Goal: Task Accomplishment & Management: Manage account settings

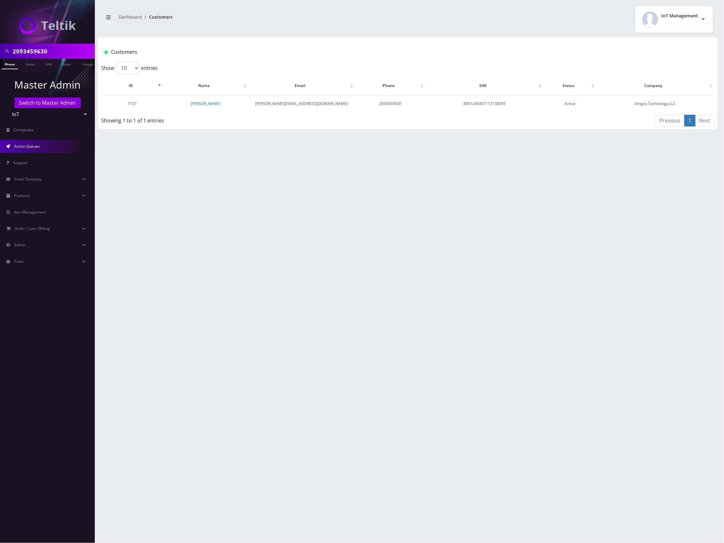
click at [40, 145] on span "Action Queues" at bounding box center [27, 146] width 26 height 5
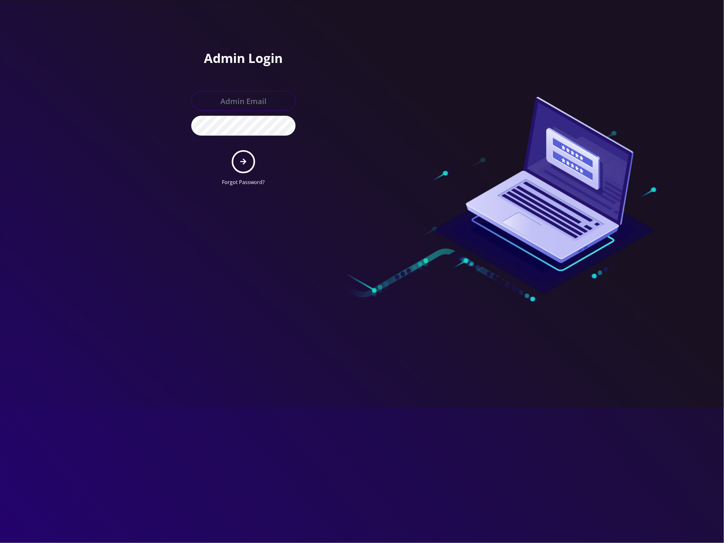
type input "[EMAIL_ADDRESS][DOMAIN_NAME]"
click at [247, 161] on button "submit" at bounding box center [243, 161] width 23 height 23
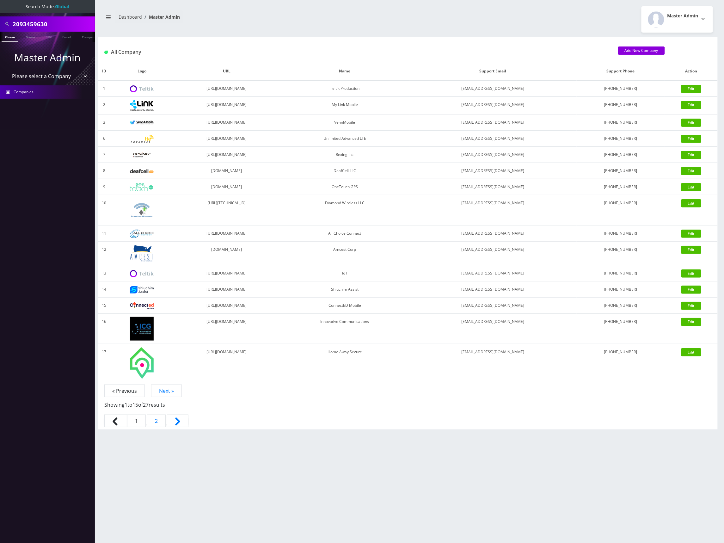
click at [74, 77] on select "Please select a Company Teltik Production My Link Mobile VennMobile Unlimited A…" at bounding box center [47, 76] width 81 height 12
select select "13"
click at [7, 70] on select "Please select a Company Teltik Production My Link Mobile VennMobile Unlimited A…" at bounding box center [47, 76] width 81 height 12
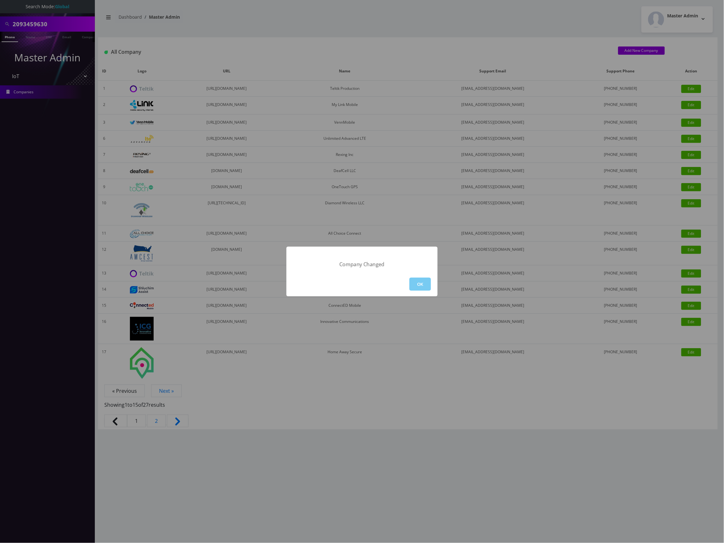
click at [425, 290] on button "OK" at bounding box center [421, 284] width 22 height 13
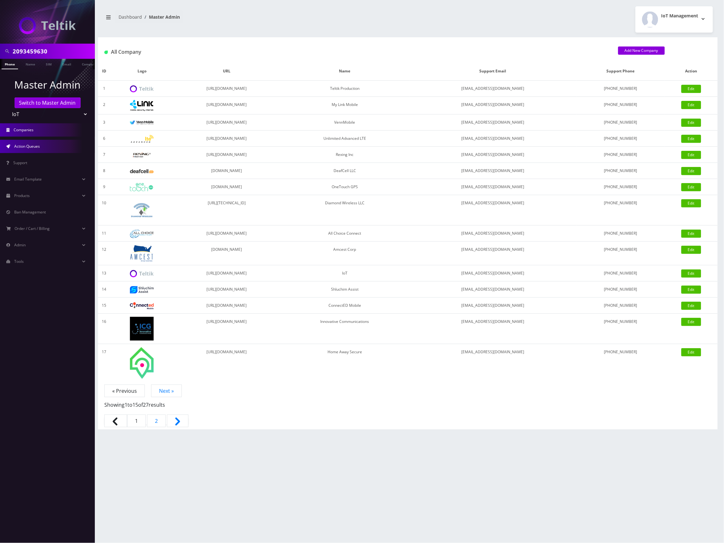
click at [54, 151] on link "Action Queues" at bounding box center [47, 146] width 95 height 13
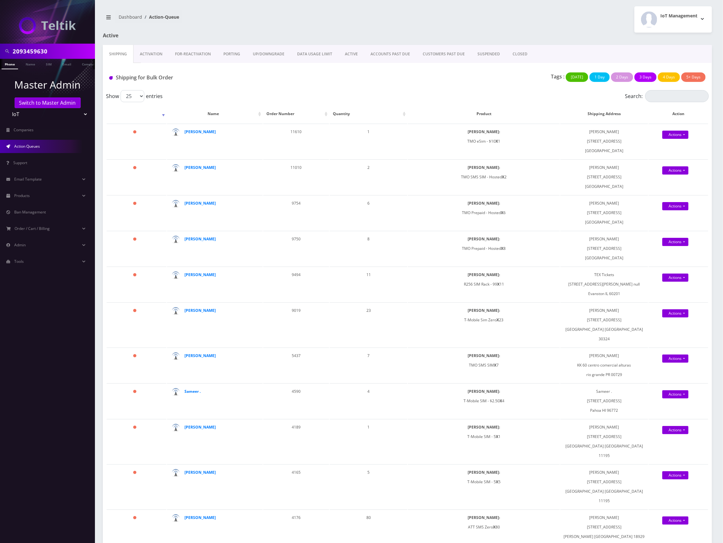
click at [36, 52] on input "2093459630" at bounding box center [53, 51] width 81 height 12
paste input "danielhsanders1@gmail.com"
type input "danielhsanders1@gmail.com"
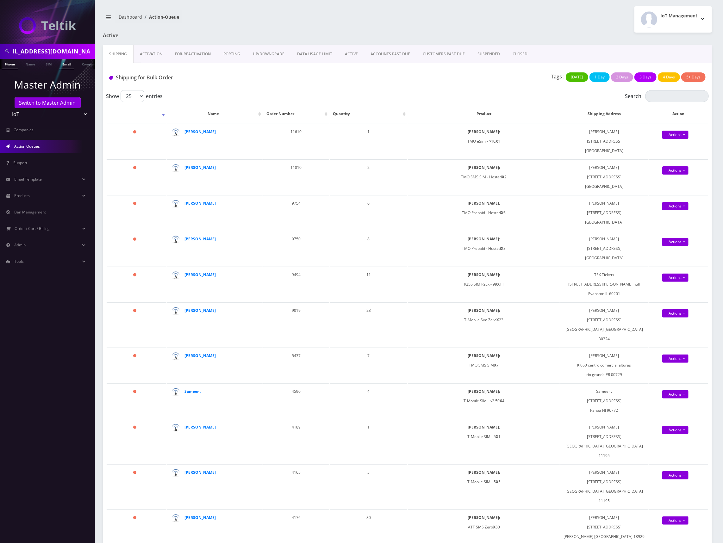
scroll to position [0, 0]
click at [65, 62] on link "Email" at bounding box center [66, 64] width 15 height 10
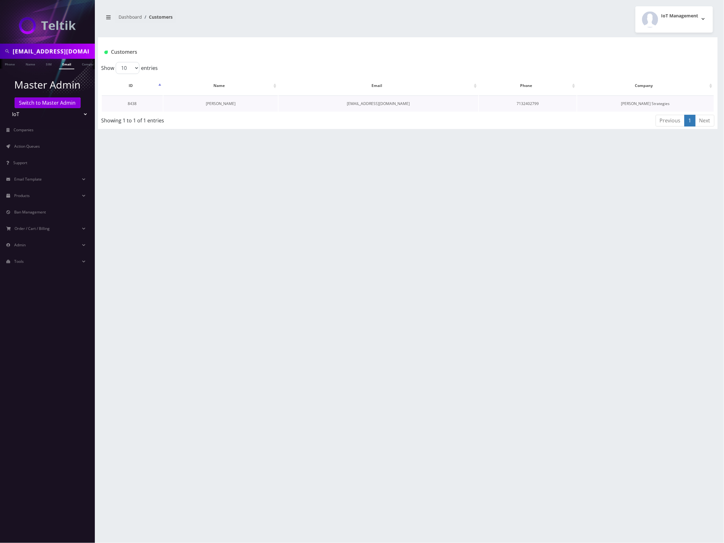
click at [226, 104] on link "[PERSON_NAME]" at bounding box center [221, 103] width 30 height 5
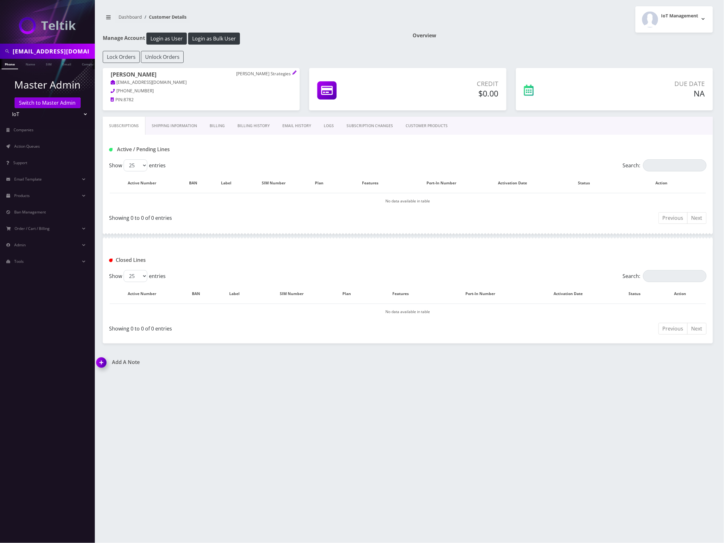
click at [420, 127] on link "CUSTOMER PRODUCTS" at bounding box center [427, 126] width 55 height 18
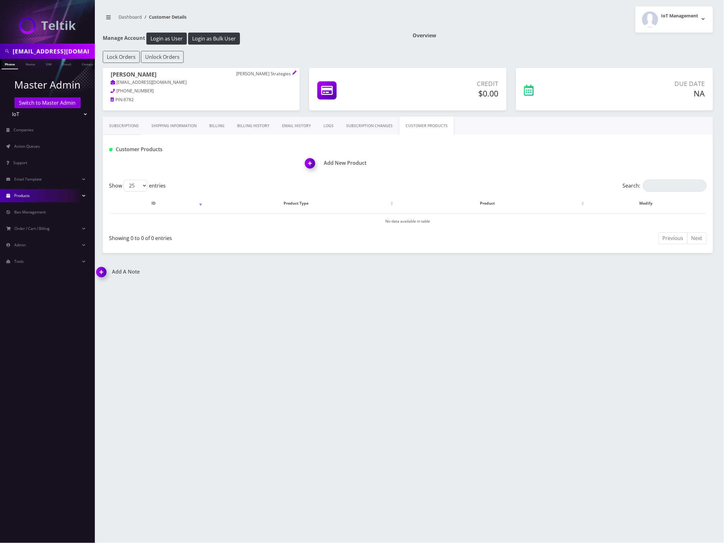
click at [33, 198] on link "Products" at bounding box center [47, 195] width 95 height 13
click at [29, 223] on link "Plans" at bounding box center [47, 222] width 95 height 13
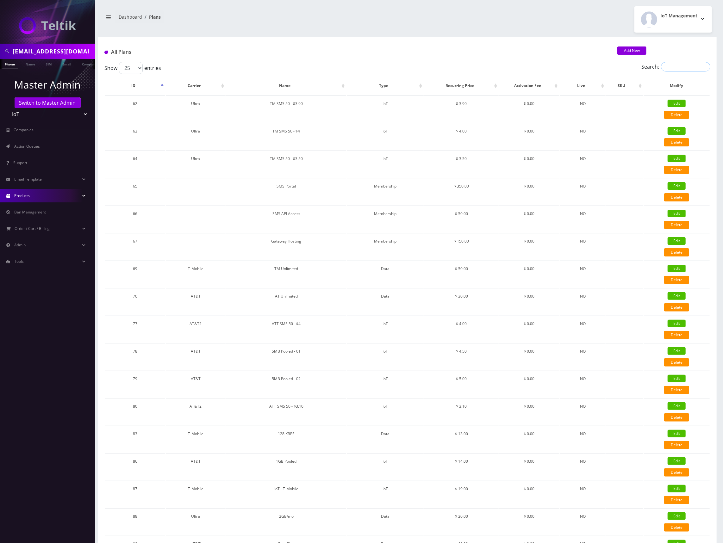
click at [668, 65] on input "Search:" at bounding box center [685, 66] width 49 height 9
drag, startPoint x: 681, startPoint y: 64, endPoint x: 583, endPoint y: 57, distance: 98.3
click at [582, 58] on div "All Plans Add New Show 25 50 100 250 500 1000 entries Search: tm ID Carrier Nam…" at bounding box center [407, 418] width 618 height 763
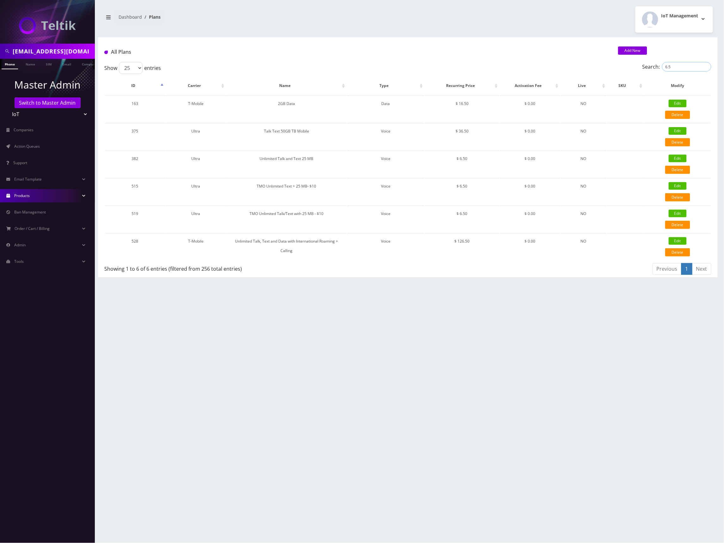
drag, startPoint x: 672, startPoint y: 66, endPoint x: 603, endPoint y: 62, distance: 69.7
click at [609, 62] on div "Search: 6.5" at bounding box center [636, 68] width 152 height 12
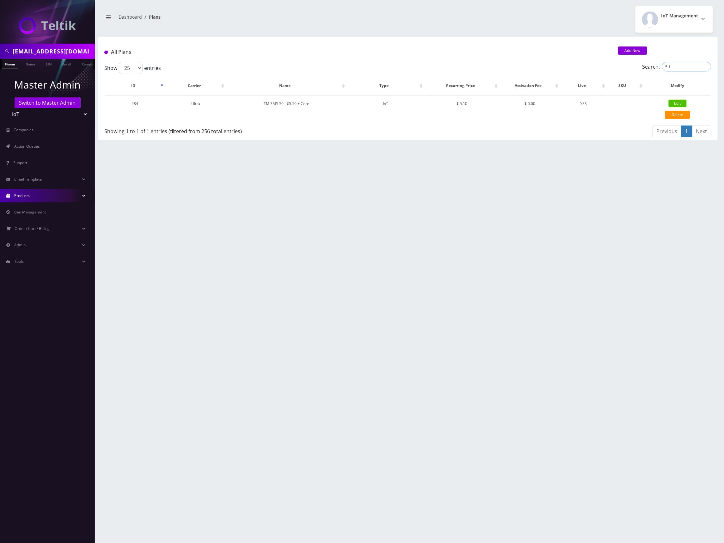
drag, startPoint x: 679, startPoint y: 64, endPoint x: 629, endPoint y: 61, distance: 49.4
click at [629, 61] on div "All Plans Add New Show 25 50 100 250 500 1000 entries Search: 5.1 ID Carrier Na…" at bounding box center [408, 88] width 620 height 102
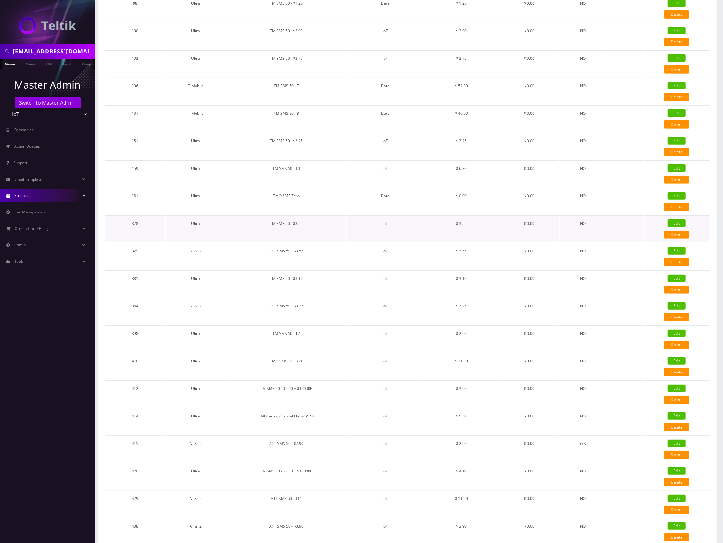
scroll to position [259, 0]
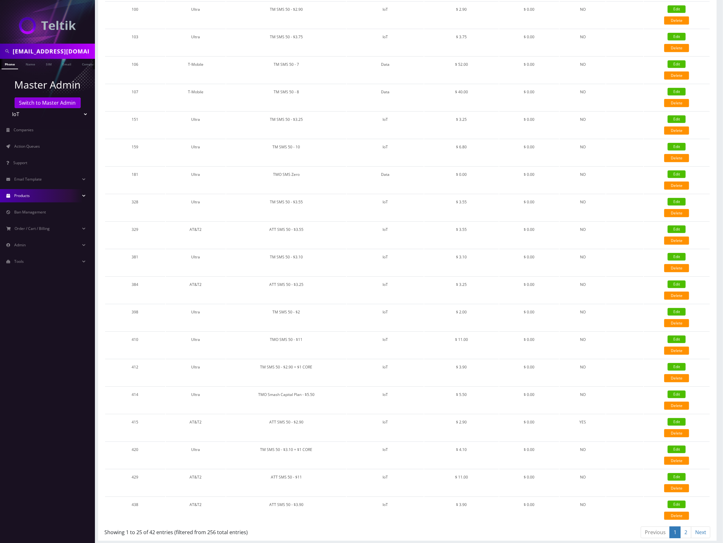
click at [700, 531] on link "Next" at bounding box center [700, 533] width 19 height 12
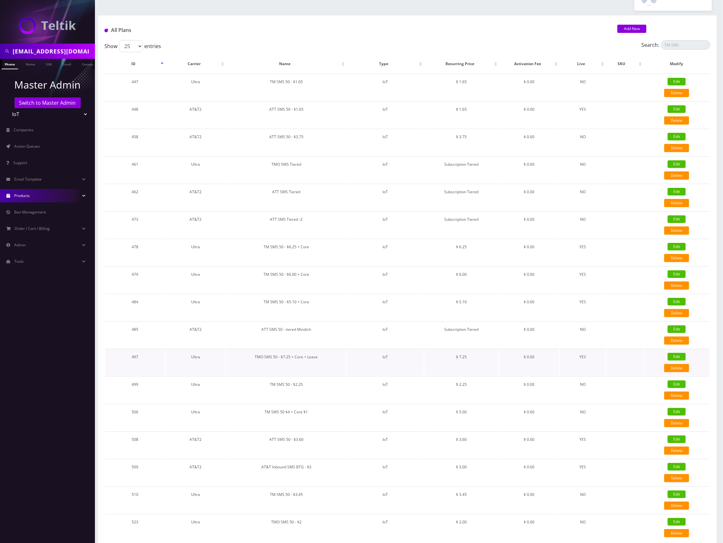
scroll to position [40, 0]
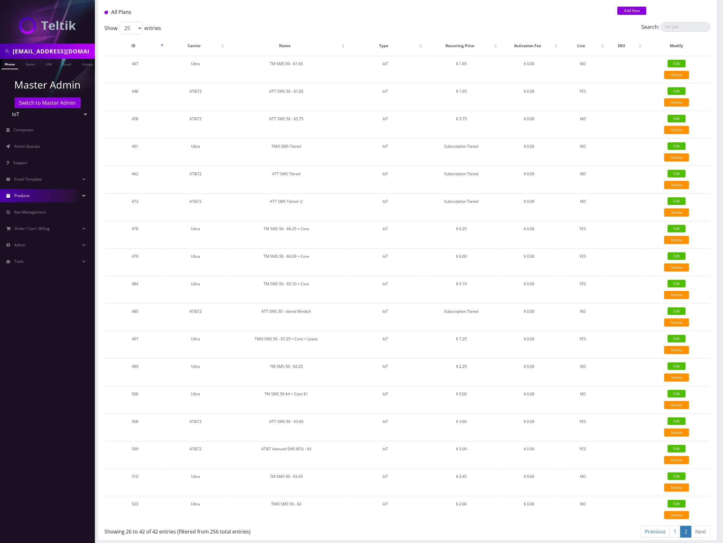
click at [673, 528] on link "1" at bounding box center [674, 532] width 11 height 12
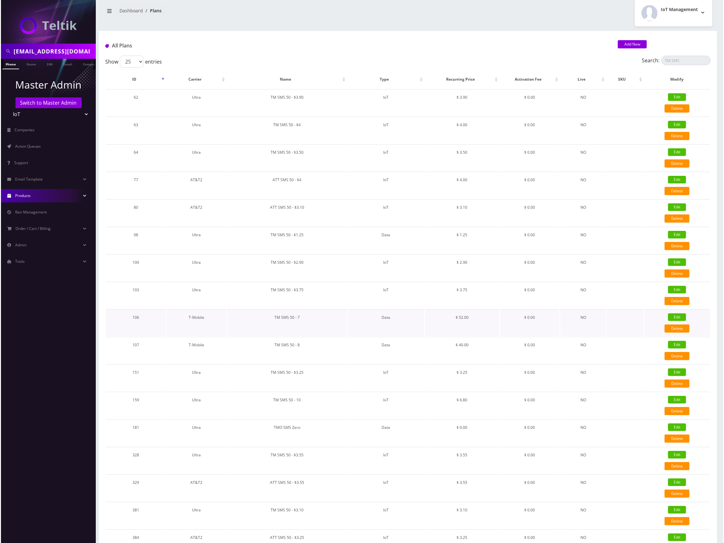
scroll to position [0, 0]
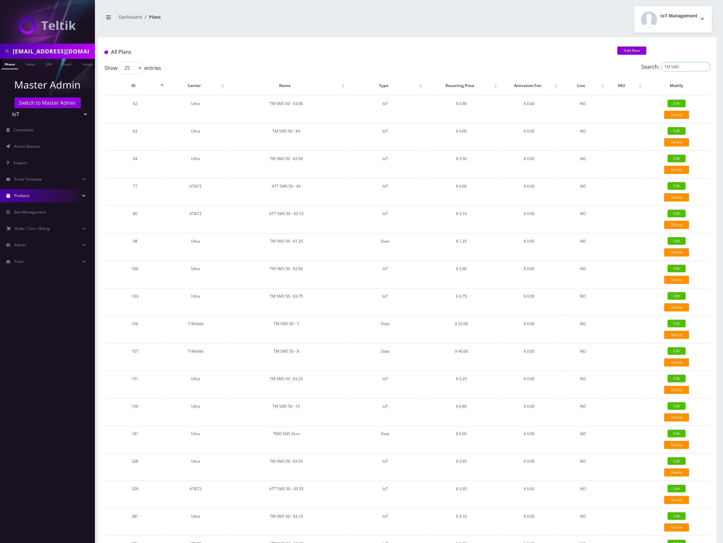
click at [681, 66] on input "TM SMS" at bounding box center [685, 66] width 49 height 9
drag, startPoint x: 682, startPoint y: 66, endPoint x: 592, endPoint y: 71, distance: 90.0
click at [604, 71] on div "Search: TM SMS" at bounding box center [635, 68] width 152 height 12
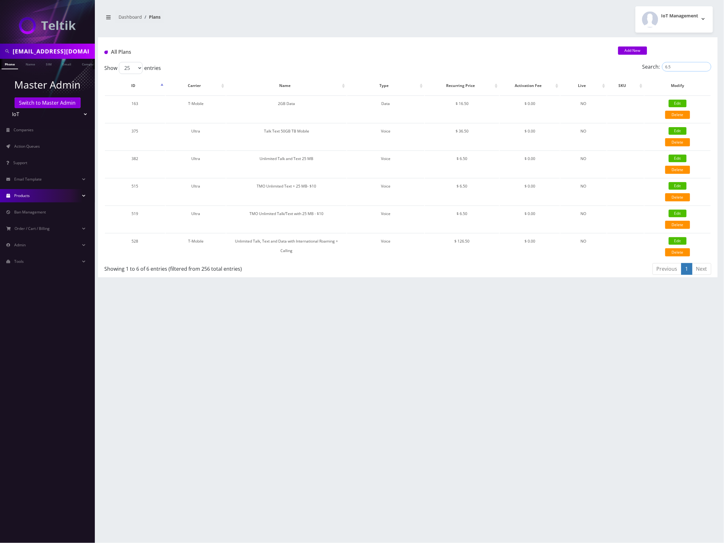
drag, startPoint x: 679, startPoint y: 67, endPoint x: 624, endPoint y: 64, distance: 55.4
click at [624, 64] on div "Search: 6.5" at bounding box center [636, 68] width 152 height 12
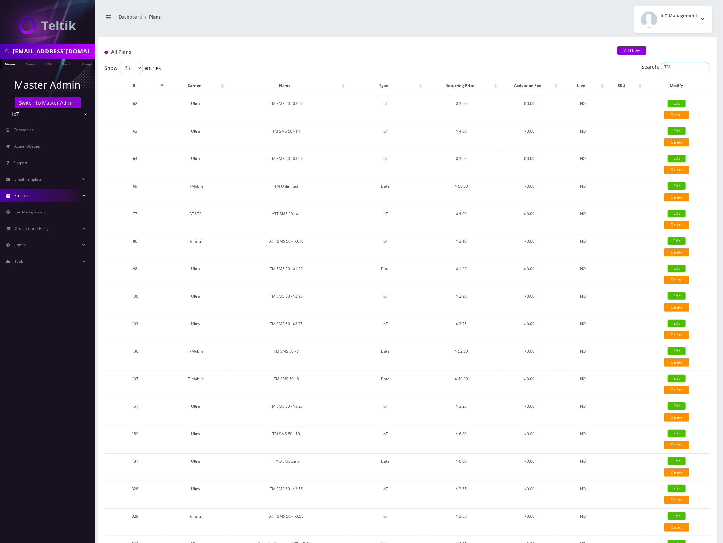
type input "T"
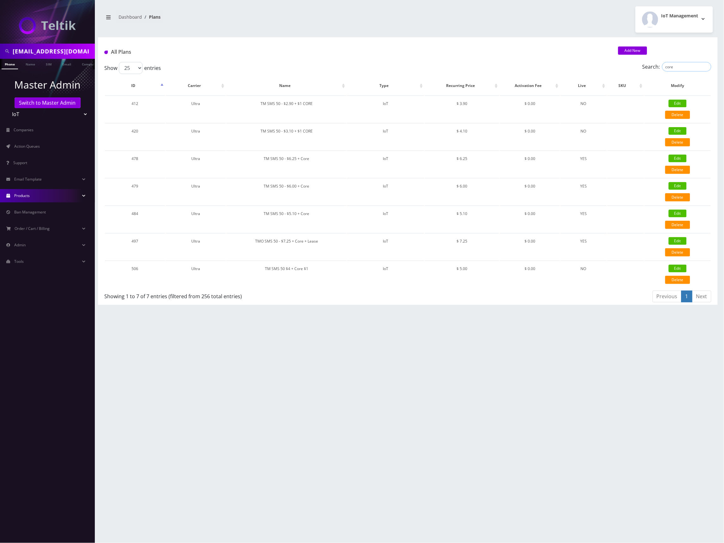
type input "core"
click at [313, 319] on div "danielhsanders1@gmail.com Phone Name SIM Email Company Customer Dashboard Plans…" at bounding box center [408, 271] width 633 height 543
click at [318, 218] on td "TM SMS 50 - $5.10 + Core" at bounding box center [286, 219] width 120 height 27
click at [640, 211] on td at bounding box center [626, 219] width 37 height 27
click at [626, 211] on td at bounding box center [626, 219] width 37 height 27
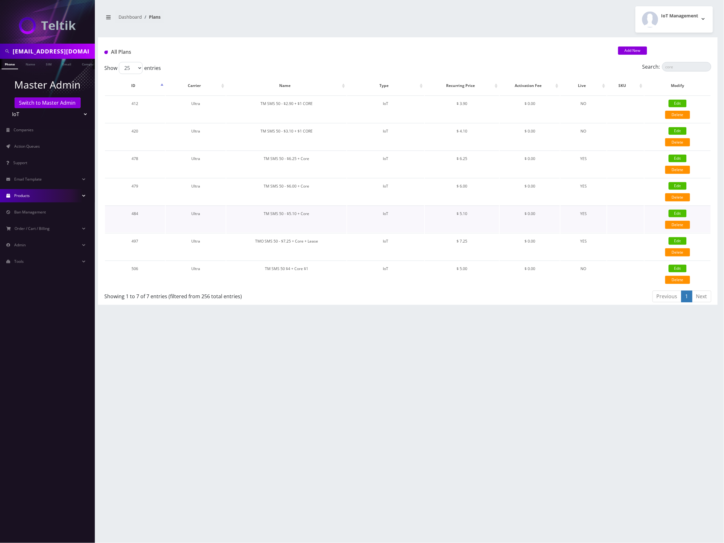
click at [677, 211] on link "Edit" at bounding box center [678, 214] width 18 height 8
type input "TM SMS 50 - $5.10 + Core"
select select "7"
select select "5"
select select "0"
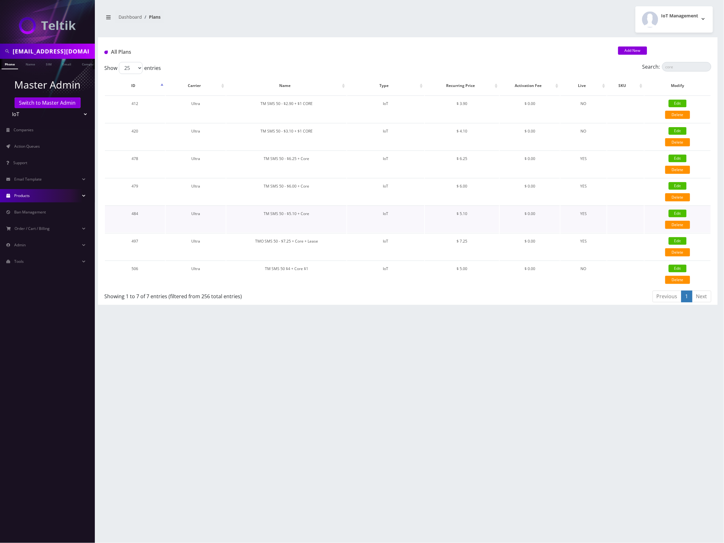
checkbox input "false"
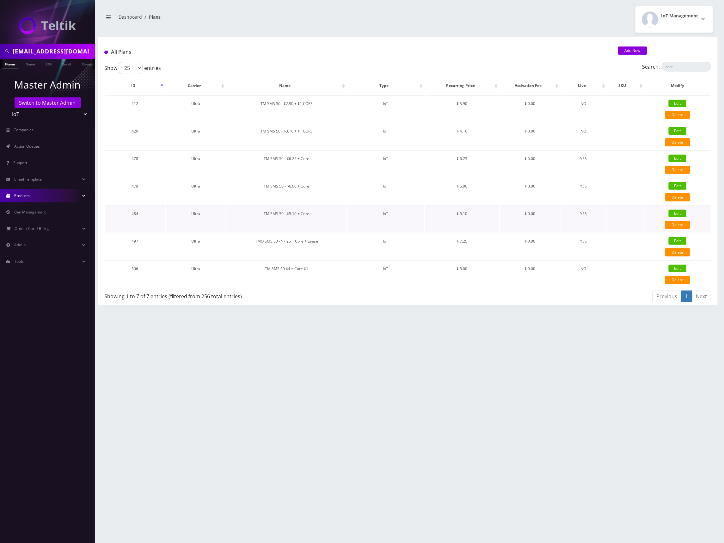
checkbox input "false"
type input "326"
type input "IMSI"
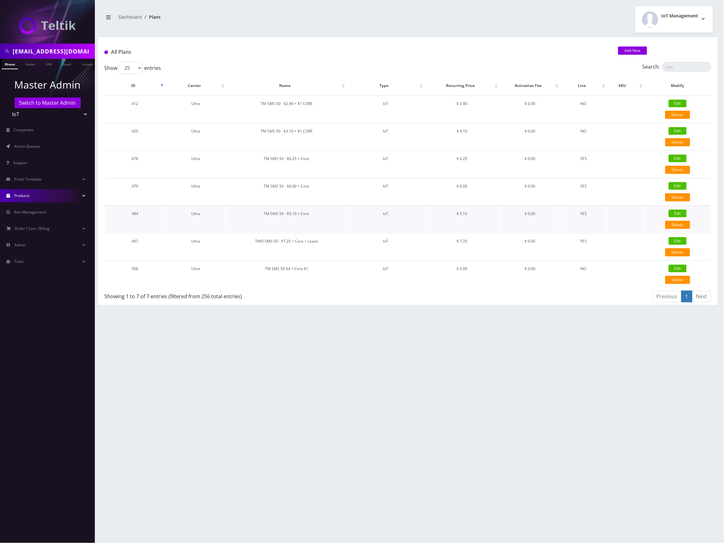
checkbox input "true"
checkbox input "false"
type input "5.1"
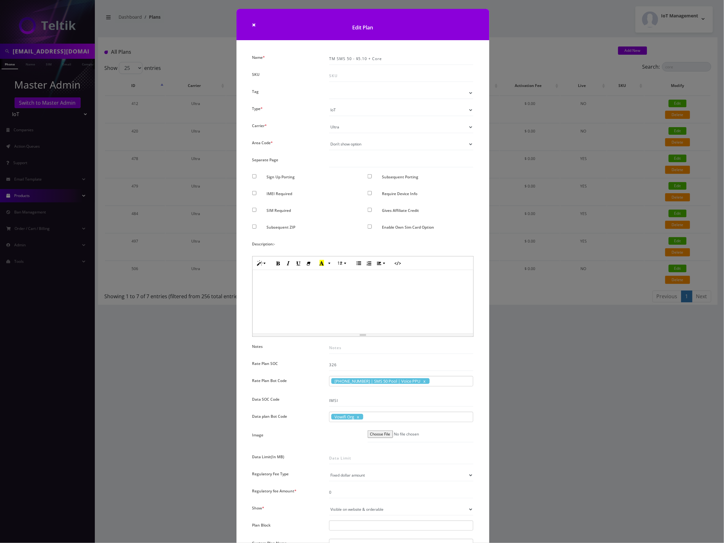
click at [592, 352] on div "× Edit Plan Name * TM SMS 50 - $5.10 + Core SKU Tag Type * Voice Data Wearable …" at bounding box center [362, 271] width 724 height 543
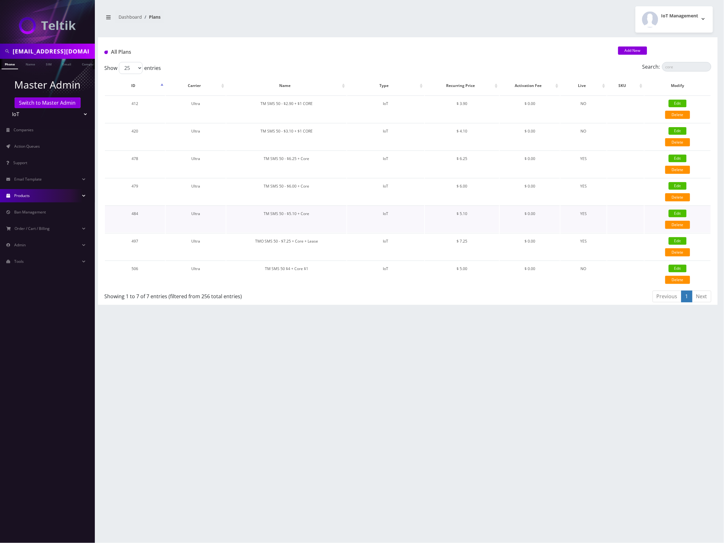
click at [409, 216] on td "IoT" at bounding box center [385, 219] width 77 height 27
drag, startPoint x: 317, startPoint y: 217, endPoint x: 263, endPoint y: 216, distance: 53.1
click at [263, 216] on td "TM SMS 50 - $5.10 + Core" at bounding box center [286, 219] width 120 height 27
copy td "TM SMS 50 - $5.10 + Core"
click at [642, 50] on link "Add New" at bounding box center [632, 50] width 29 height 8
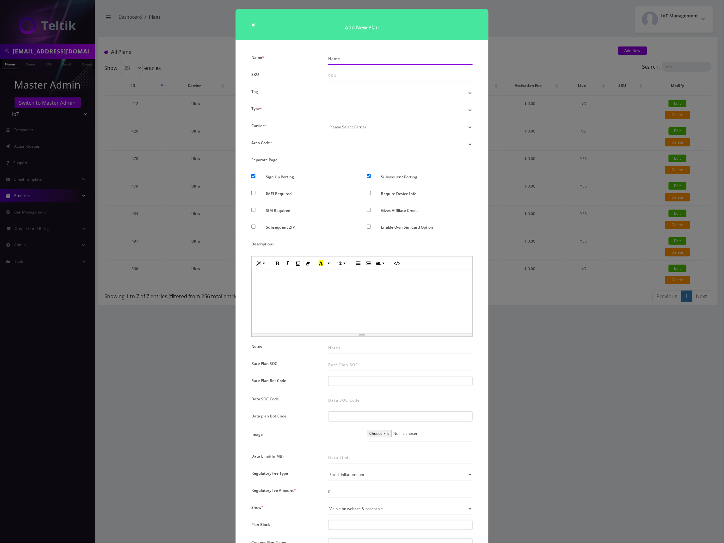
click at [357, 60] on input "Name *" at bounding box center [400, 59] width 145 height 12
paste input "TM SMS 50 - $5.10 + Core"
drag, startPoint x: 362, startPoint y: 58, endPoint x: 357, endPoint y: 58, distance: 5.4
click at [357, 58] on input "TM SMS 50 - $5.10 + Core" at bounding box center [400, 59] width 145 height 12
type input "TM SMS 50 - $6.50 + Core"
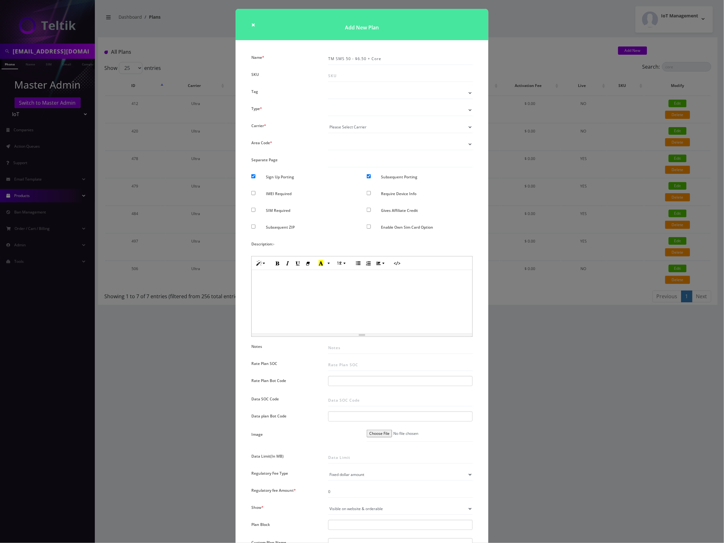
click at [390, 112] on select "Voice Data Wearable Membership Digits Cloud IoT" at bounding box center [400, 110] width 145 height 12
select select "7"
click at [328, 104] on select "Voice Data Wearable Membership Digits Cloud IoT" at bounding box center [400, 110] width 145 height 12
click at [407, 128] on select "Please Select Carrier No carrier / unlocked T-Mobile AT&T Subscription Ultra Ve…" at bounding box center [400, 127] width 145 height 12
select select "5"
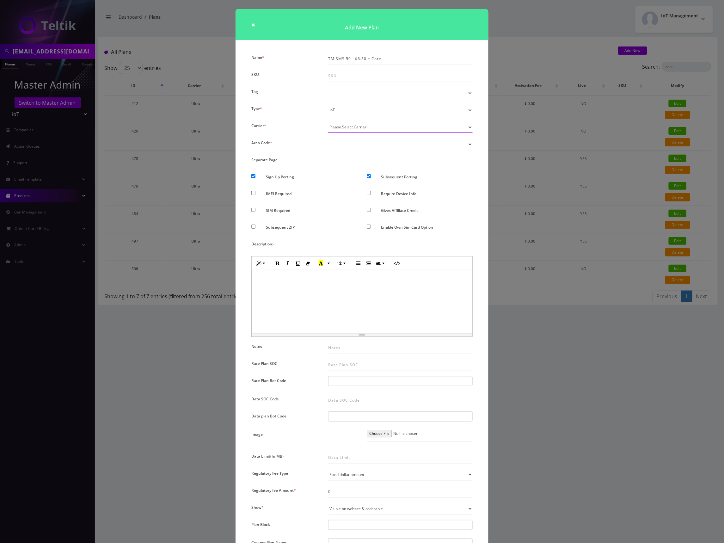
click at [328, 121] on select "Please Select Carrier No carrier / unlocked T-Mobile AT&T Subscription Ultra Ve…" at bounding box center [400, 127] width 145 height 12
click at [391, 147] on select "Don’t show option Show option for area code but NOT required Show option for ar…" at bounding box center [400, 144] width 145 height 12
select select "0"
click at [328, 138] on select "Don’t show option Show option for area code but NOT required Show option for ar…" at bounding box center [400, 144] width 145 height 12
click at [365, 175] on div at bounding box center [371, 178] width 19 height 12
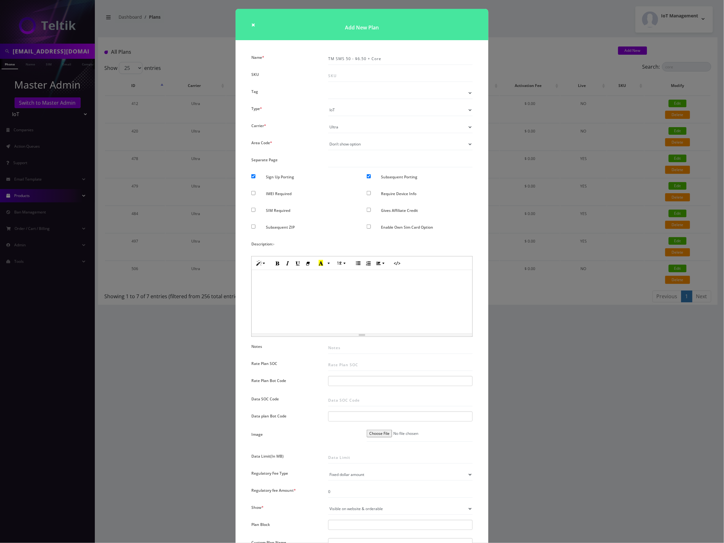
click at [368, 176] on input "Subsequent Porting" at bounding box center [369, 176] width 4 height 4
checkbox input "false"
click at [256, 176] on div at bounding box center [256, 178] width 19 height 12
click at [253, 176] on input "Sign Up Porting" at bounding box center [253, 176] width 4 height 4
checkbox input "false"
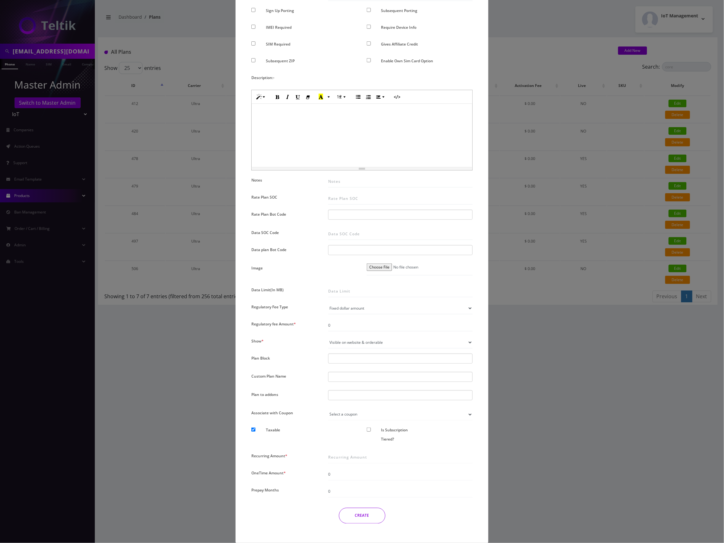
scroll to position [169, 0]
click at [358, 197] on input "Rate Plan SOC" at bounding box center [400, 196] width 145 height 12
type input "326"
click at [349, 219] on div at bounding box center [401, 214] width 154 height 13
click at [349, 214] on div at bounding box center [400, 213] width 145 height 10
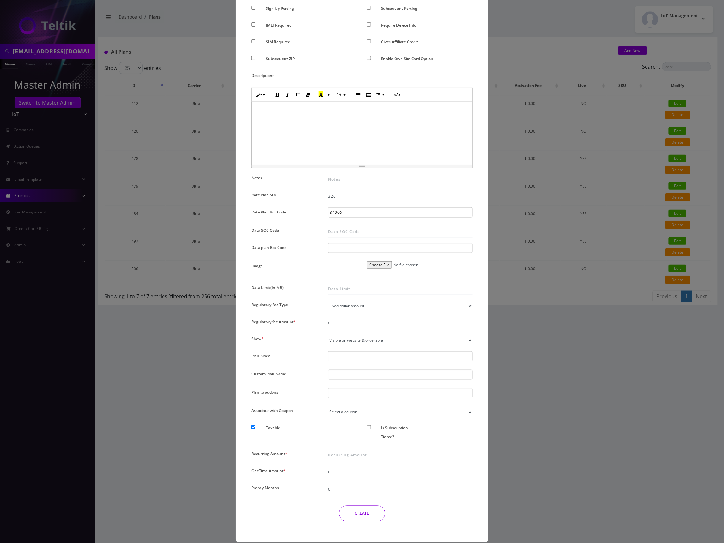
scroll to position [0, 8]
type input "30340058"
click at [357, 212] on span at bounding box center [355, 213] width 3 height 6
click at [378, 235] on input "Data SOC Code" at bounding box center [400, 232] width 145 height 12
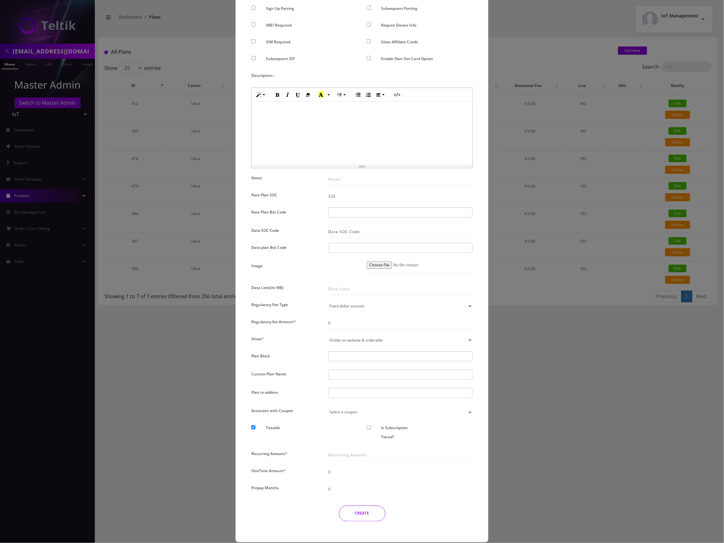
type input "IMSI"
click at [370, 250] on div at bounding box center [400, 248] width 145 height 10
type input "Vowifi Org"
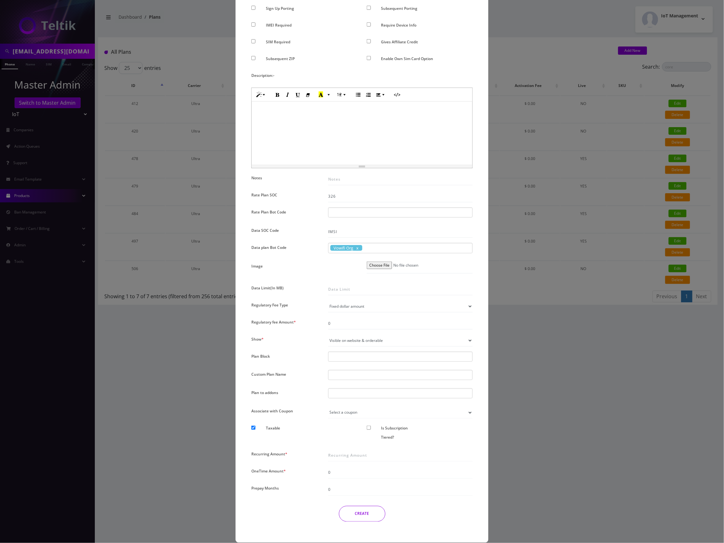
click at [341, 397] on input "text" at bounding box center [336, 393] width 11 height 7
type input "Number Change - $3.75"
type input "Num"
type input "Number"
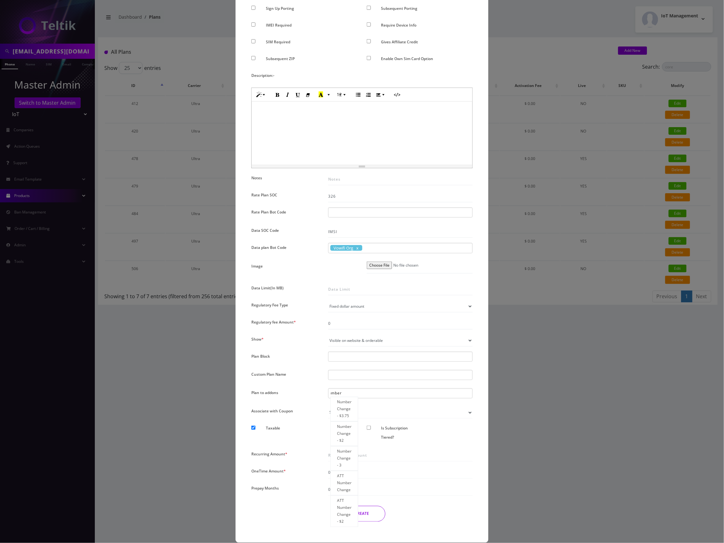
click at [335, 410] on div "Number Change - $3.75" at bounding box center [345, 409] width 28 height 25
type input "Number Change - $3.75"
type input "Num"
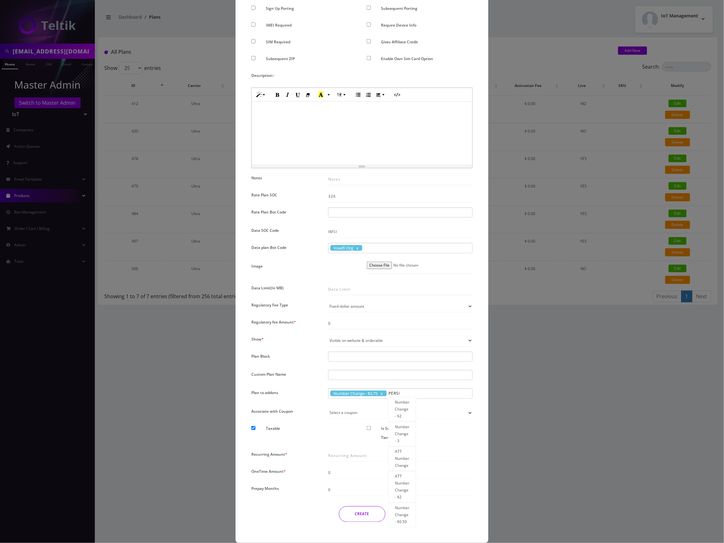
type input "Number change"
click at [398, 407] on div "Number Change - $2" at bounding box center [402, 409] width 28 height 25
click at [363, 456] on input "Recurring Amount *" at bounding box center [400, 456] width 145 height 12
type input "6.50"
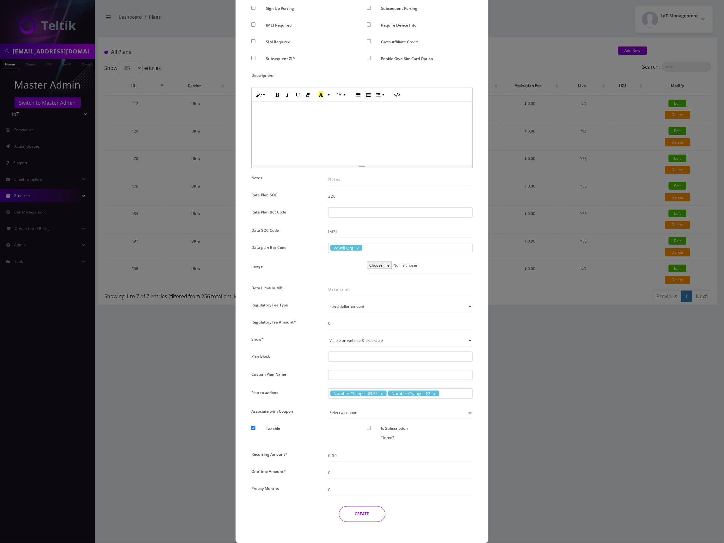
click at [408, 515] on div "CREATE" at bounding box center [362, 514] width 231 height 16
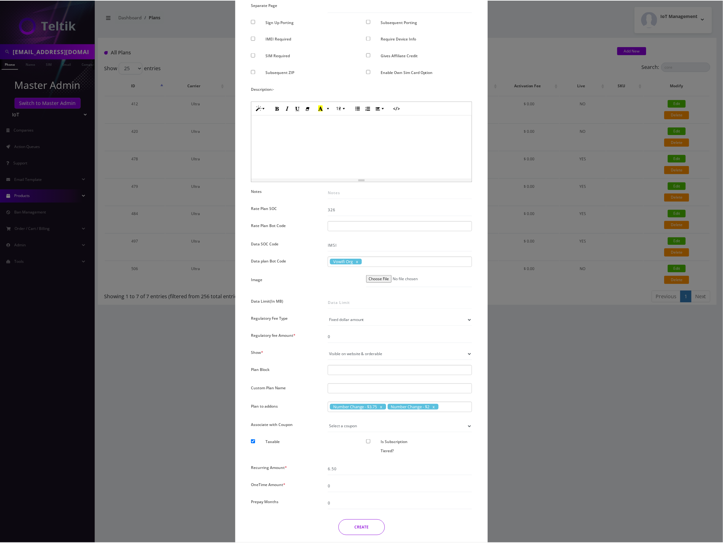
scroll to position [178, 0]
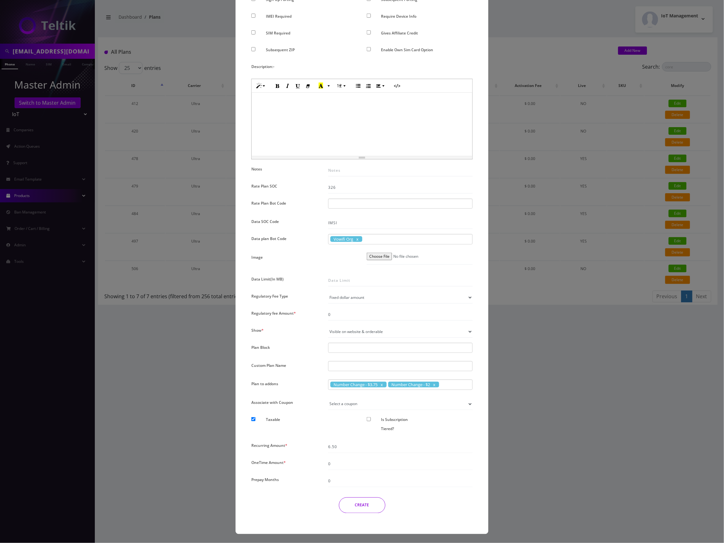
click at [374, 505] on button "CREATE" at bounding box center [362, 506] width 46 height 16
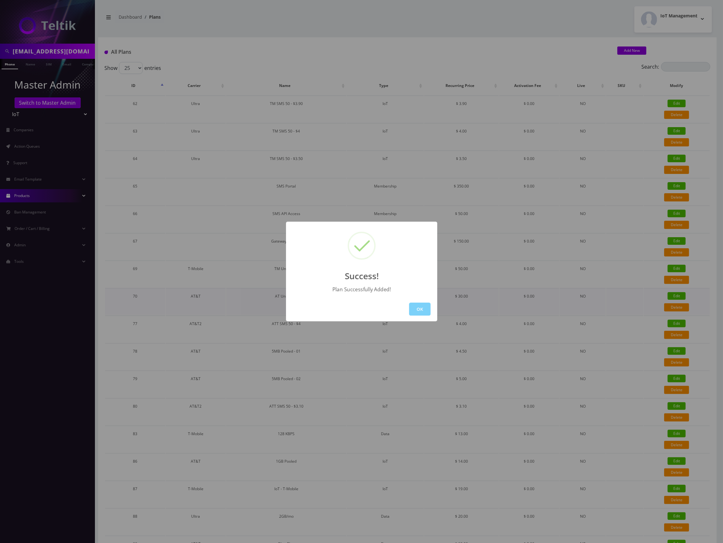
click at [420, 310] on button "OK" at bounding box center [420, 309] width 22 height 13
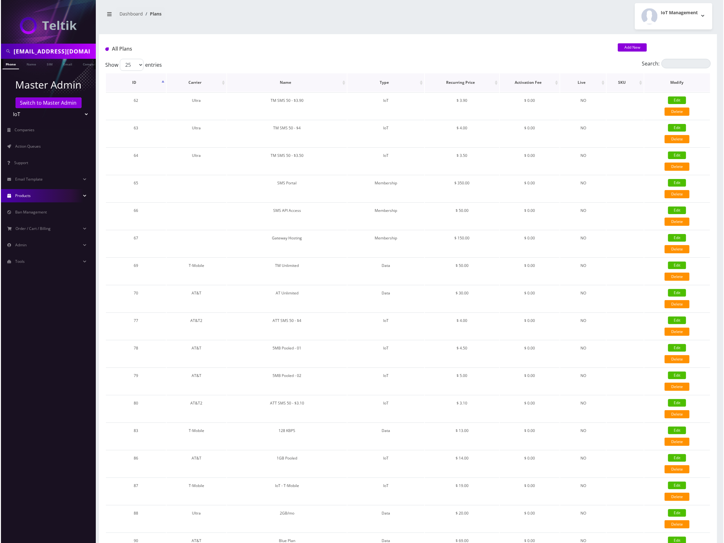
scroll to position [0, 0]
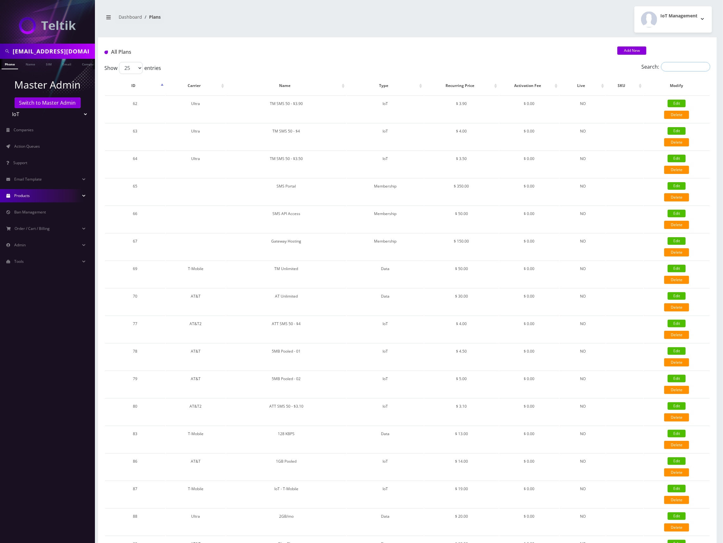
click at [677, 63] on input "Search:" at bounding box center [685, 66] width 49 height 9
click at [676, 66] on input "Search:" at bounding box center [685, 66] width 49 height 9
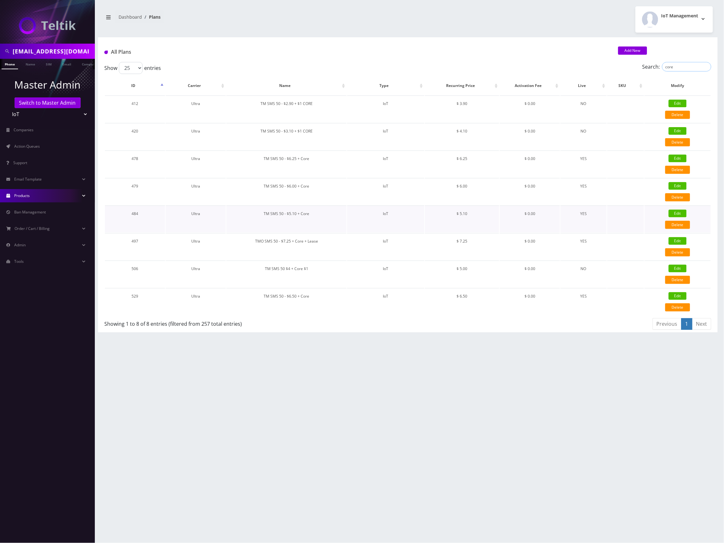
type input "core"
click at [681, 212] on link "Edit" at bounding box center [678, 214] width 18 height 8
checkbox input "false"
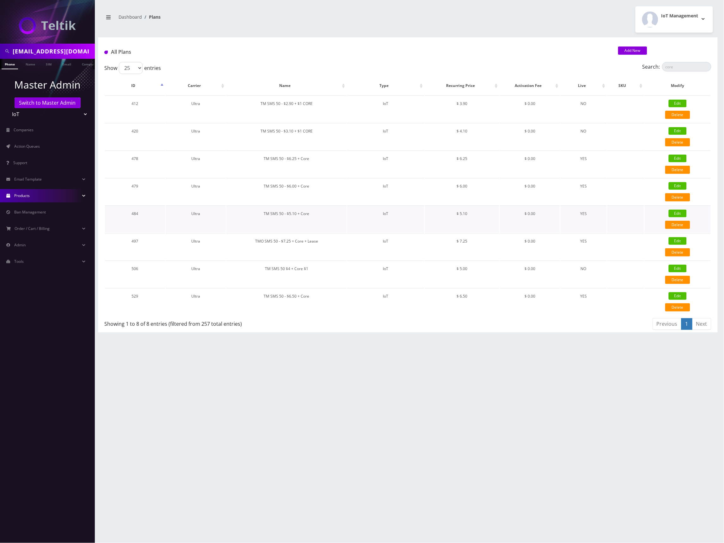
checkbox input "false"
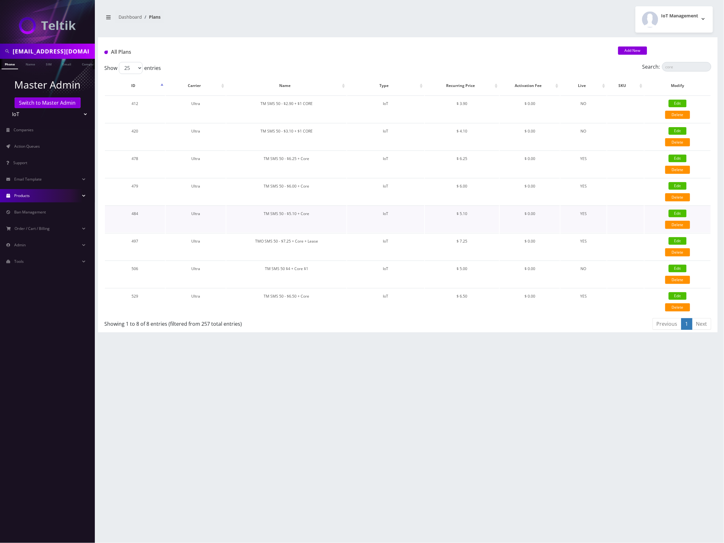
checkbox input "true"
checkbox input "false"
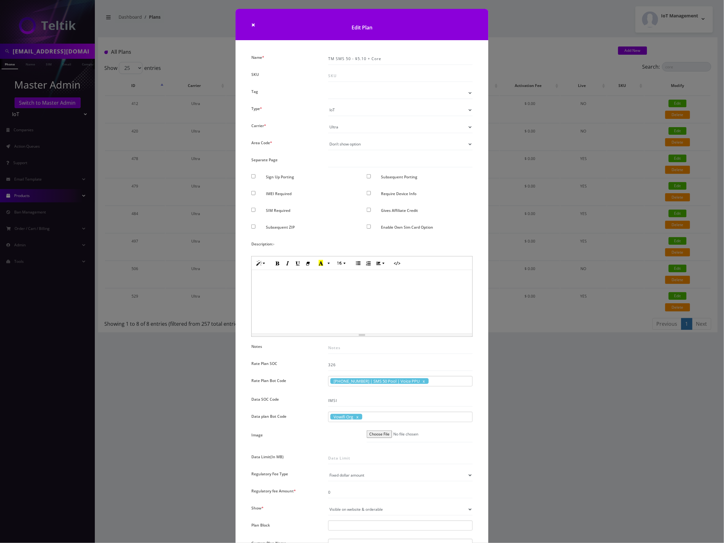
click at [383, 381] on span "30340058 | SMS 50 Pool | Voice PPU" at bounding box center [380, 381] width 98 height 6
drag, startPoint x: 405, startPoint y: 381, endPoint x: 333, endPoint y: 381, distance: 71.8
click at [333, 381] on span "30340058 | SMS 50 Pool | Voice PPU" at bounding box center [380, 381] width 98 height 6
copy span "30340058 | SMS 50 Pool | Voice PPU"
drag, startPoint x: 332, startPoint y: 381, endPoint x: 400, endPoint y: 381, distance: 68.0
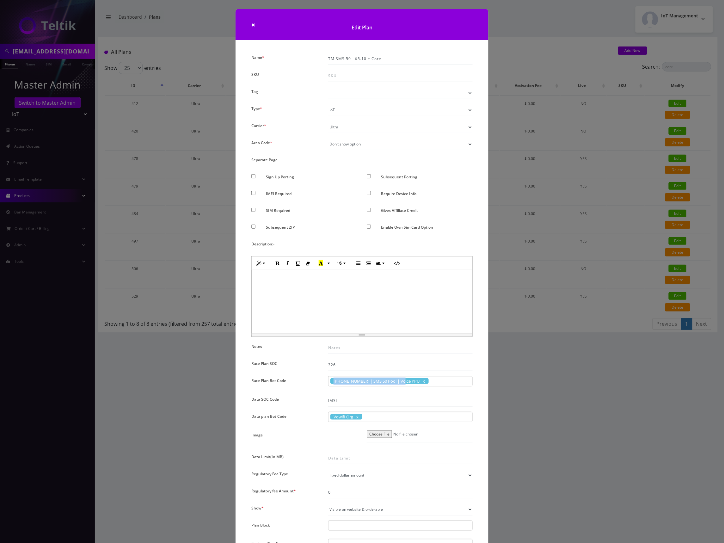
click at [400, 381] on span "30340058 | SMS 50 Pool | Voice PPU" at bounding box center [380, 381] width 98 height 6
click at [589, 315] on div "× Edit Plan Name * TM SMS 50 - $5.10 + Core SKU Tag Type * Voice Data Wearable …" at bounding box center [362, 271] width 724 height 543
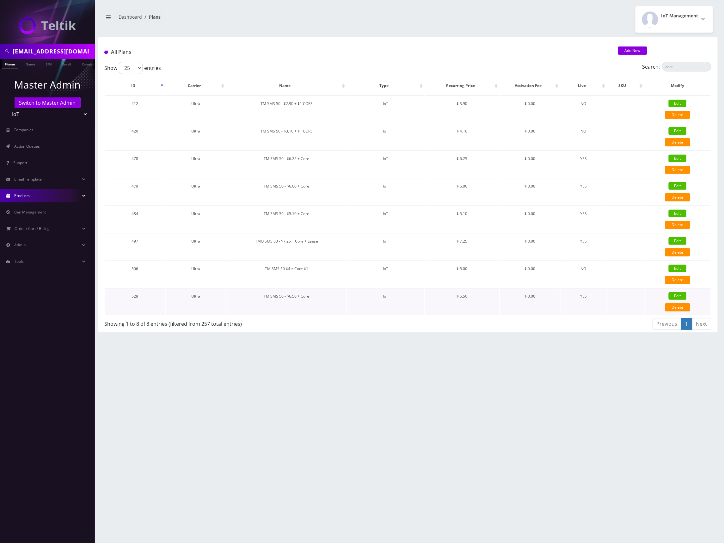
click at [684, 294] on link "Edit" at bounding box center [678, 296] width 18 height 8
type input "TM SMS 50 - $6.50 + Core"
checkbox input "false"
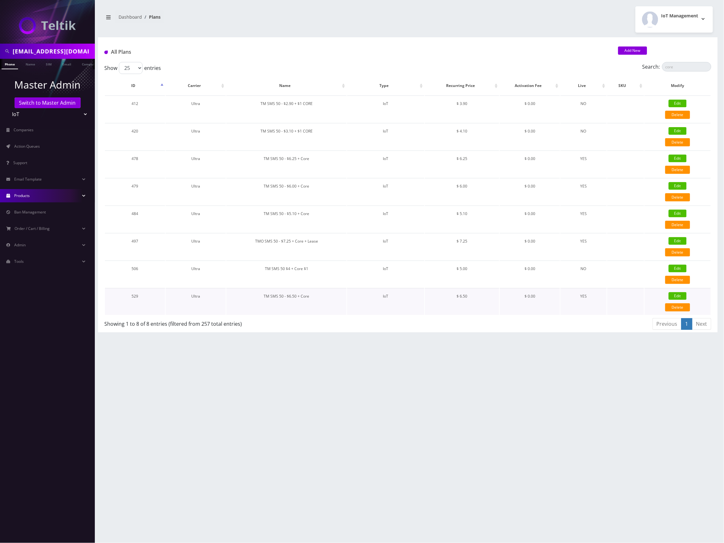
checkbox input "false"
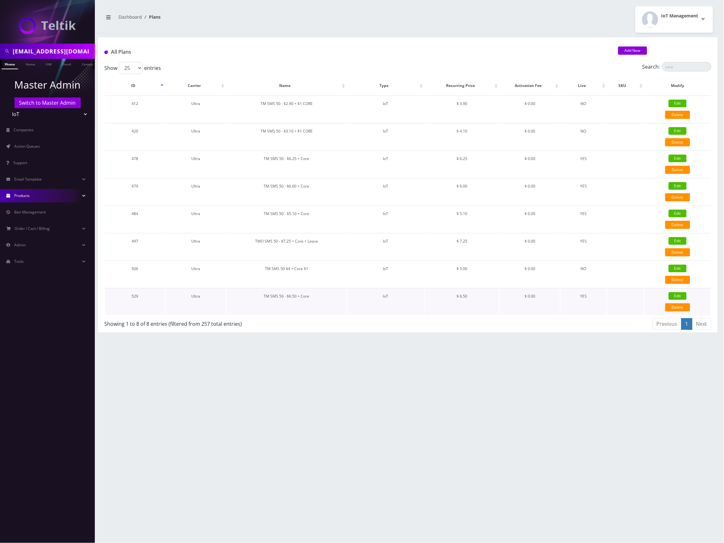
checkbox input "true"
checkbox input "false"
type input "6.5"
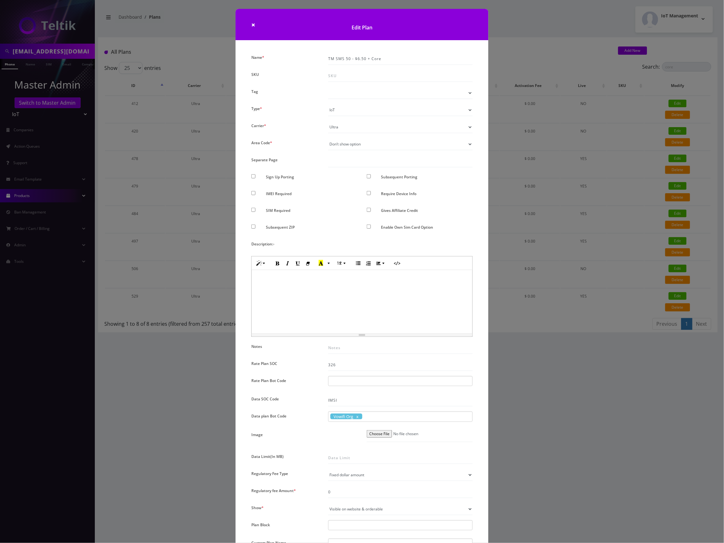
click at [346, 381] on div at bounding box center [400, 381] width 145 height 10
paste input "30340058 | SMS 50 Pool | Voice PPU"
type input "30340058 | SMS 50 Pool | Voice PPU"
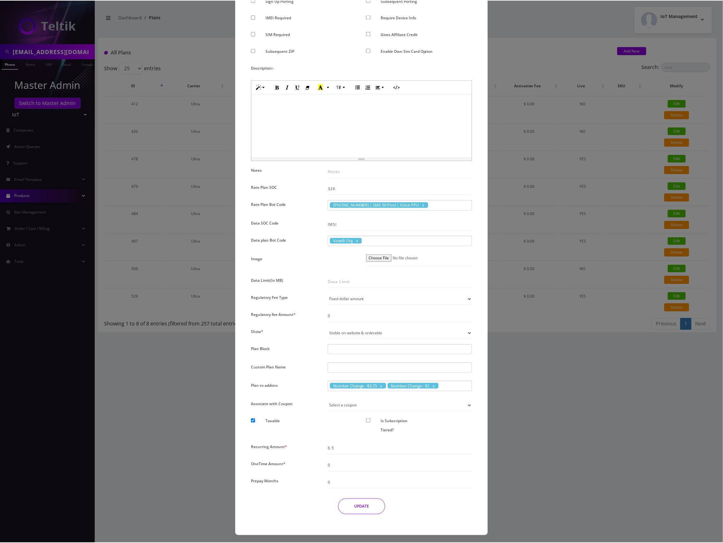
scroll to position [178, 0]
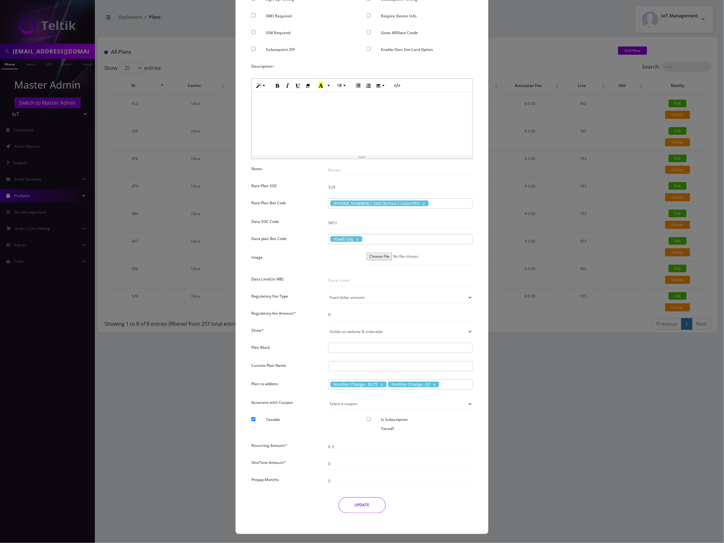
click at [359, 504] on button "UPDATE" at bounding box center [362, 506] width 47 height 16
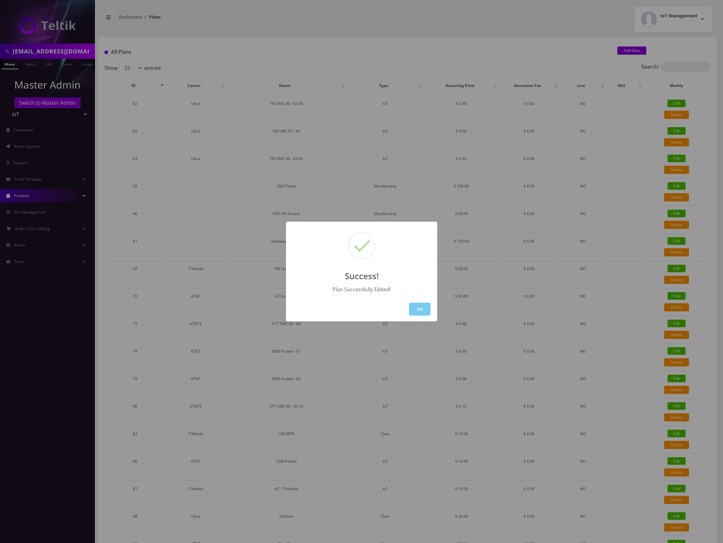
click at [423, 310] on button "OK" at bounding box center [420, 309] width 22 height 13
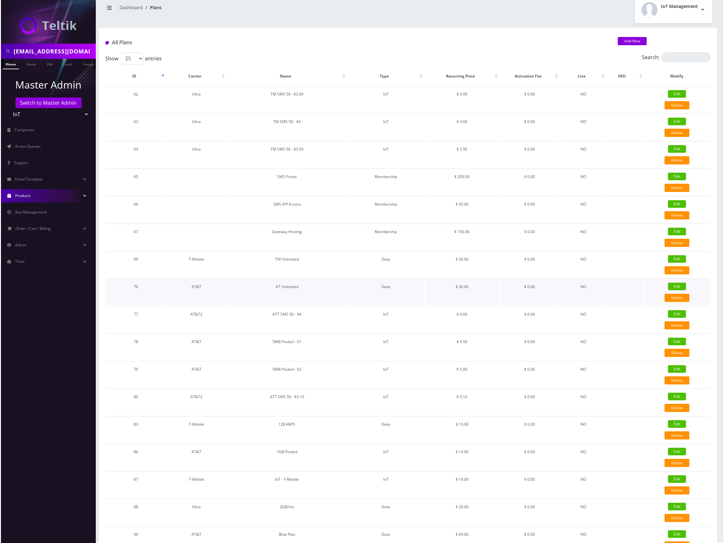
scroll to position [0, 0]
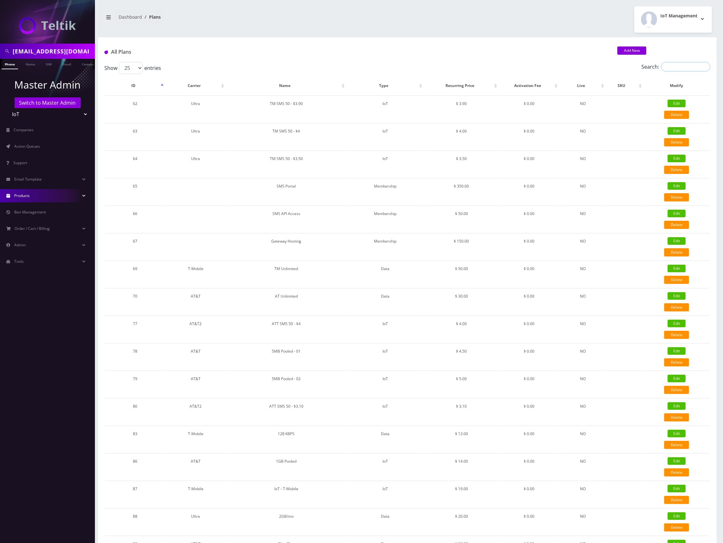
click at [672, 70] on input "Search:" at bounding box center [685, 66] width 49 height 9
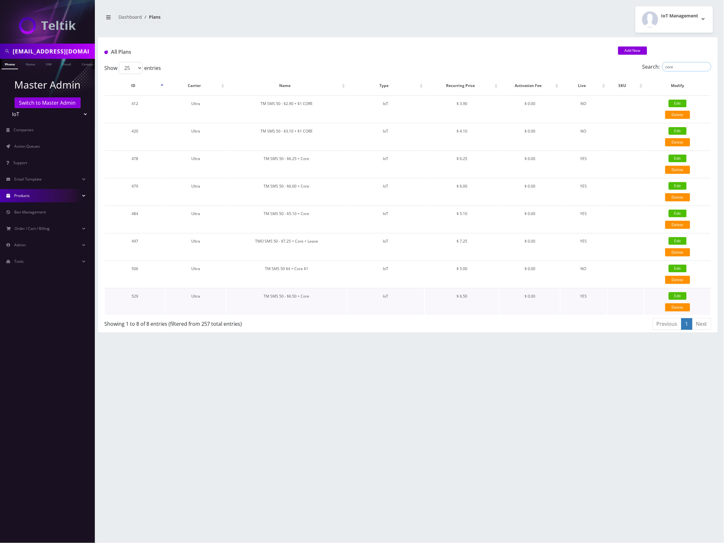
type input "core"
copy td "TM SMS 50 - $6.50 + Core"
drag, startPoint x: 321, startPoint y: 295, endPoint x: 260, endPoint y: 342, distance: 77.4
click at [258, 338] on div "danielhsanders1@gmail.com Phone Name SIM Email Company Customer Dashboard Plans…" at bounding box center [408, 271] width 633 height 543
click at [341, 385] on div "danielhsanders1@gmail.com Phone Name SIM Email Company Customer Dashboard Plans…" at bounding box center [408, 271] width 633 height 543
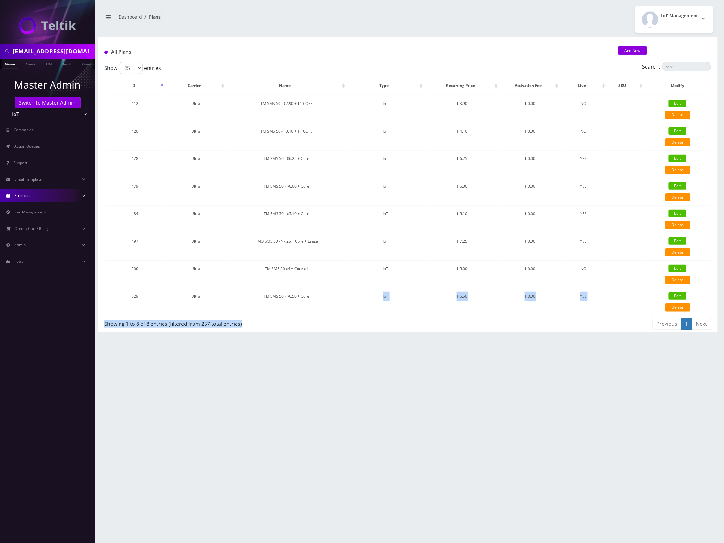
click at [366, 342] on div "danielhsanders1@gmail.com Phone Name SIM Email Company Customer Dashboard Plans…" at bounding box center [408, 271] width 633 height 543
click at [369, 323] on div "Showing 1 to 8 of 8 entries (filtered from 257 total entries)" at bounding box center [253, 323] width 299 height 10
click at [37, 148] on span "Action Queues" at bounding box center [27, 146] width 26 height 5
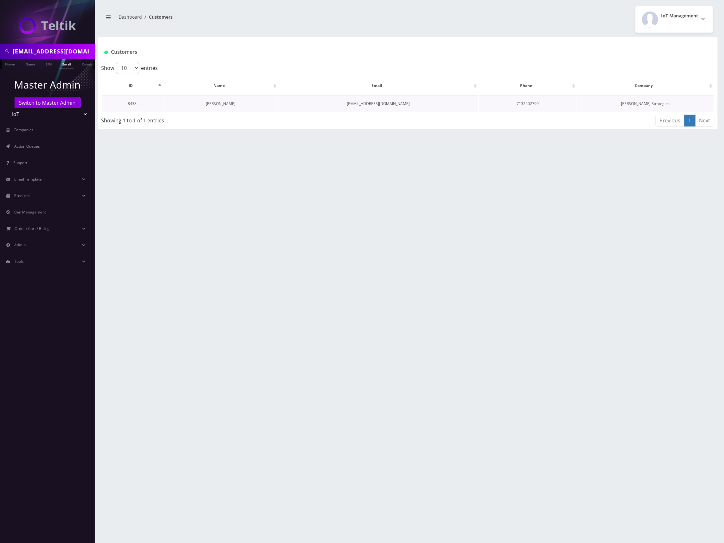
click at [224, 105] on link "[PERSON_NAME]" at bounding box center [221, 103] width 30 height 5
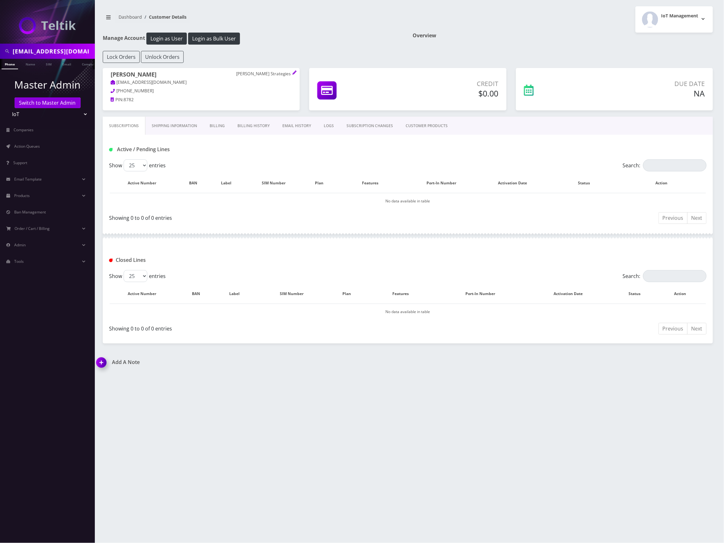
click at [406, 128] on link "CUSTOMER PRODUCTS" at bounding box center [427, 126] width 55 height 18
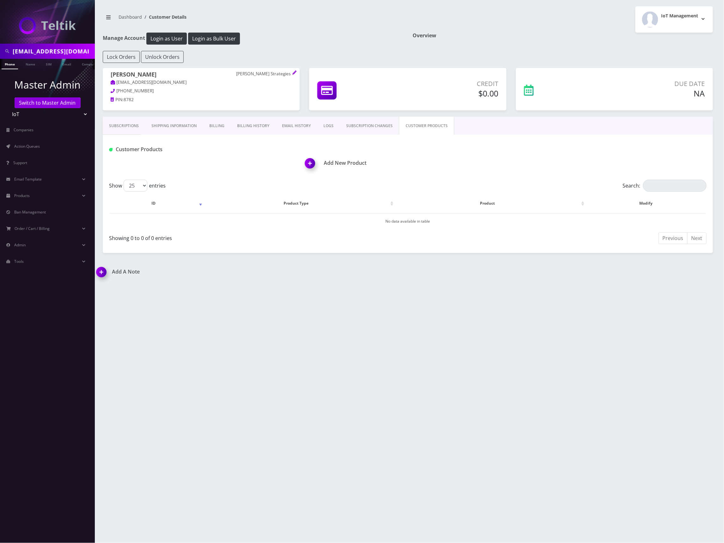
click at [325, 165] on h1 "Add New Product" at bounding box center [509, 163] width 408 height 6
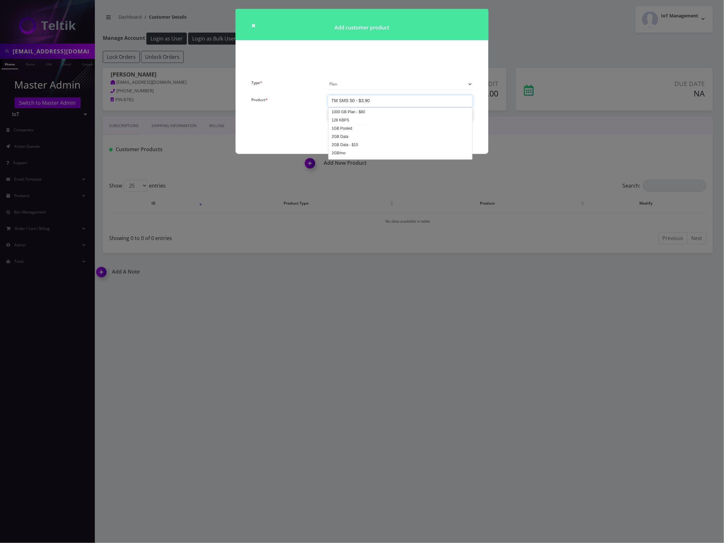
scroll to position [1533, 0]
click at [406, 100] on div "TM SMS 50 - $3.90" at bounding box center [400, 101] width 145 height 12
click at [411, 123] on div "CREATE" at bounding box center [362, 125] width 231 height 16
click at [360, 123] on button "CREATE" at bounding box center [362, 125] width 46 height 16
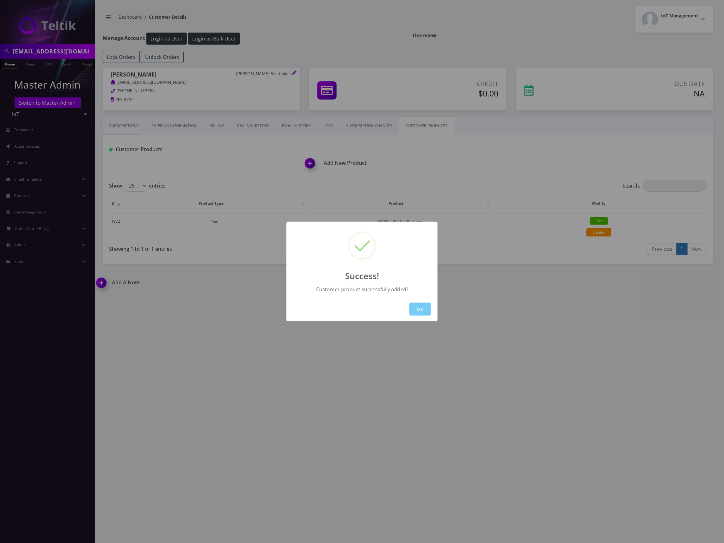
click at [421, 308] on button "OK" at bounding box center [421, 309] width 22 height 13
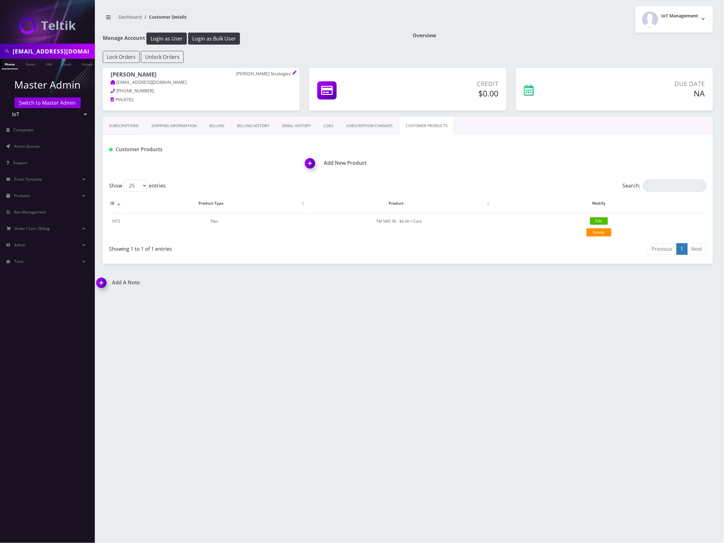
click at [342, 164] on h1 "Add New Product" at bounding box center [509, 163] width 408 height 6
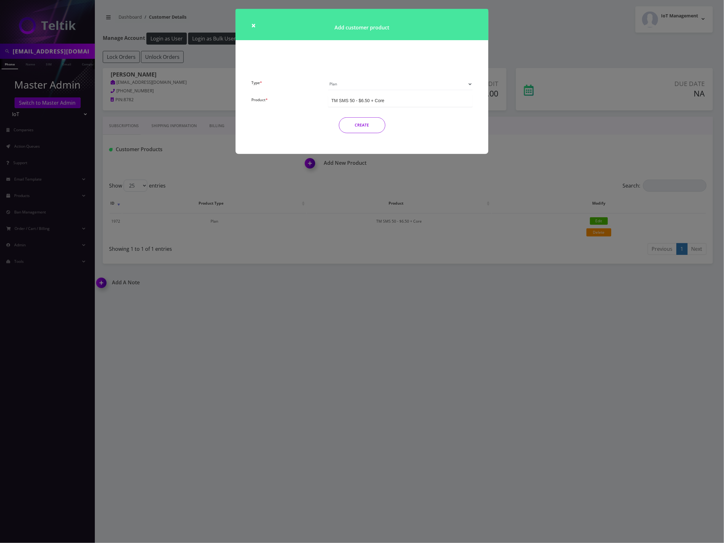
click at [372, 83] on select "Plan Device Sim Addon One-off" at bounding box center [400, 84] width 145 height 12
click at [328, 78] on select "Plan Device Sim Addon One-off" at bounding box center [400, 84] width 145 height 12
click at [391, 102] on div "TMO SMS SIM" at bounding box center [400, 101] width 145 height 12
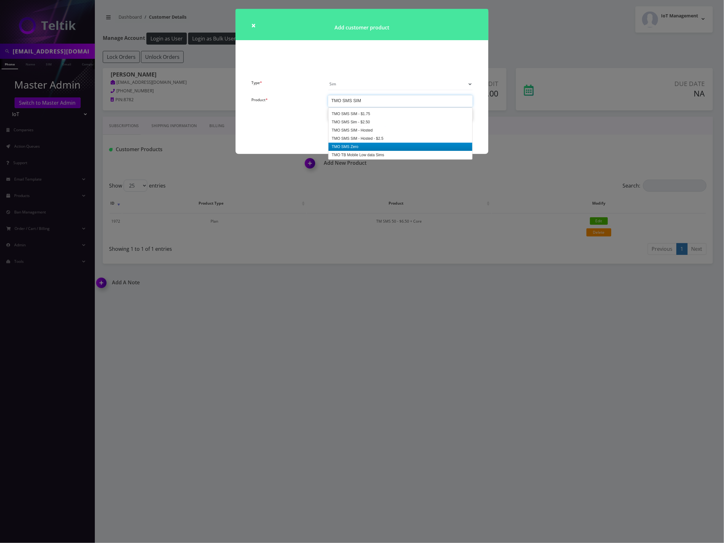
scroll to position [966, 0]
click at [366, 125] on button "CREATE" at bounding box center [362, 125] width 46 height 16
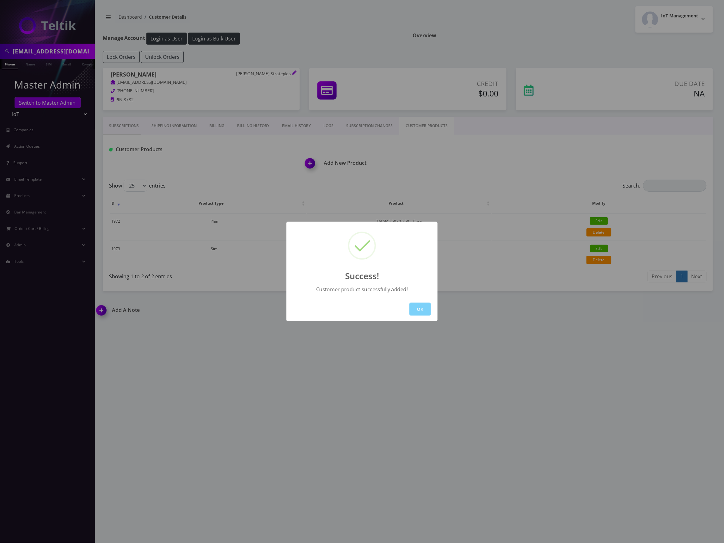
drag, startPoint x: 418, startPoint y: 311, endPoint x: 420, endPoint y: 290, distance: 20.4
click at [418, 310] on button "OK" at bounding box center [421, 309] width 22 height 13
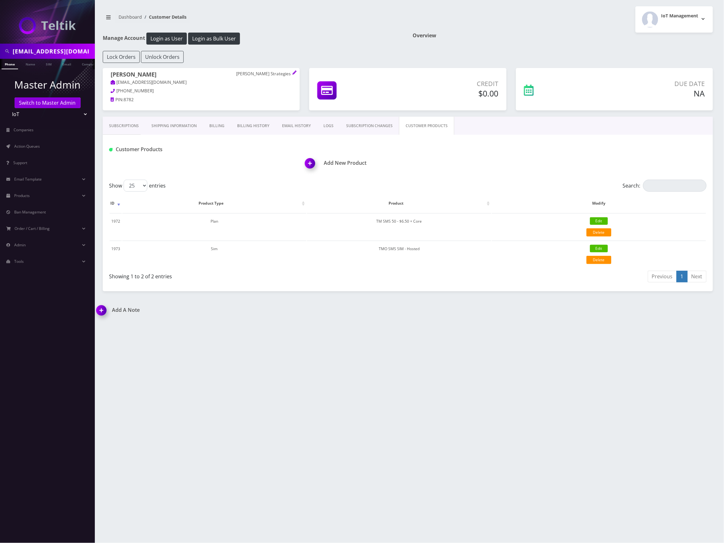
click at [344, 162] on h1 "Add New Product" at bounding box center [509, 163] width 408 height 6
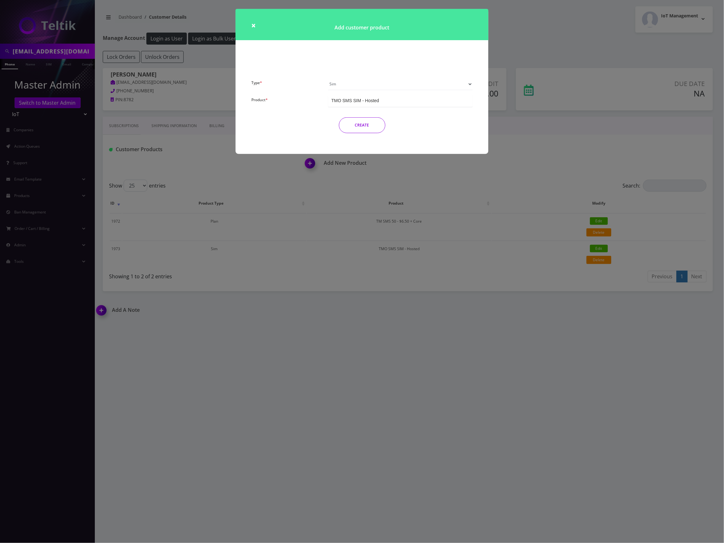
click at [402, 88] on select "Plan Device Sim Addon One-off" at bounding box center [400, 84] width 145 height 12
select select "4"
click at [328, 78] on select "Plan Device Sim Addon One-off" at bounding box center [400, 84] width 145 height 12
click at [395, 100] on div "Number Change - $3.75" at bounding box center [400, 101] width 145 height 12
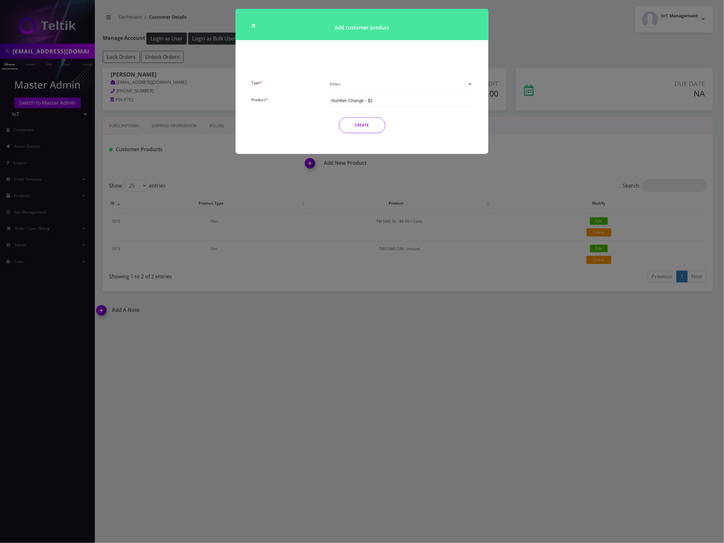
click at [375, 127] on button "CREATE" at bounding box center [362, 125] width 46 height 16
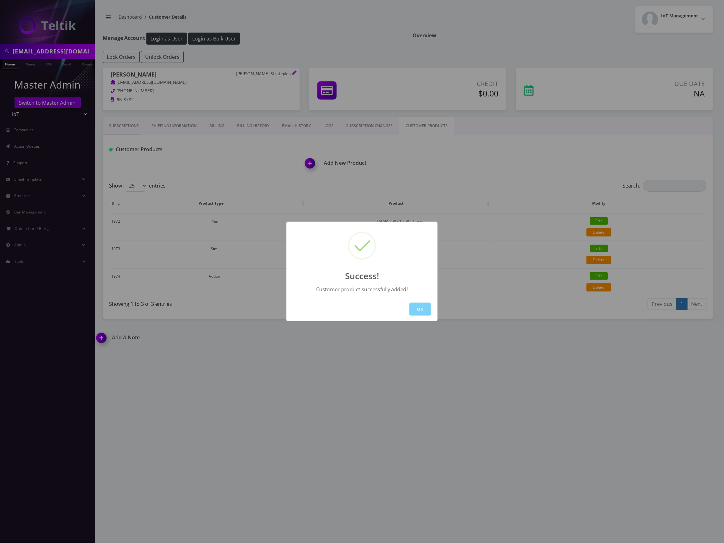
click at [424, 311] on button "OK" at bounding box center [421, 309] width 22 height 13
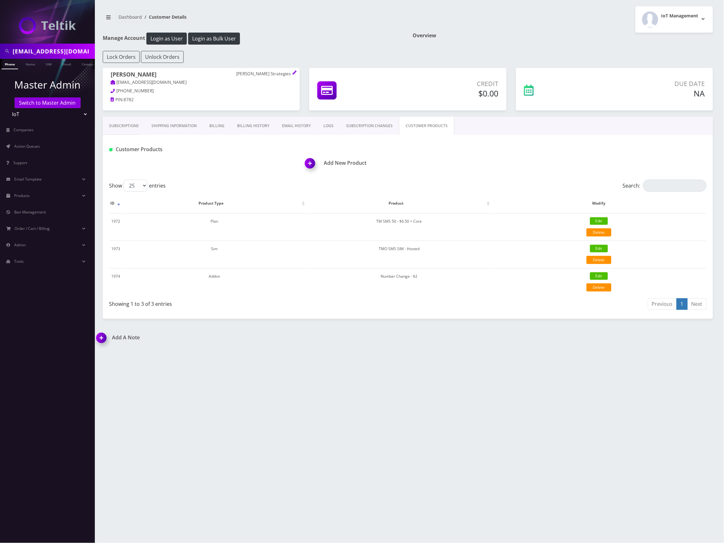
click at [413, 307] on div "Previous 1 Next" at bounding box center [560, 305] width 294 height 15
click at [284, 312] on div "Showing 1 to 3 of 3 entries" at bounding box center [258, 305] width 299 height 15
click at [49, 146] on link "Action Queues" at bounding box center [47, 146] width 95 height 13
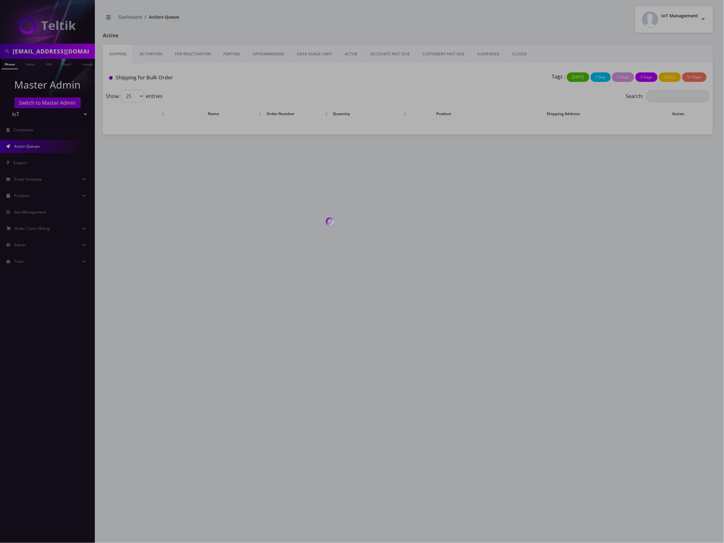
click at [152, 56] on div at bounding box center [362, 271] width 724 height 543
click at [153, 53] on div at bounding box center [362, 271] width 724 height 543
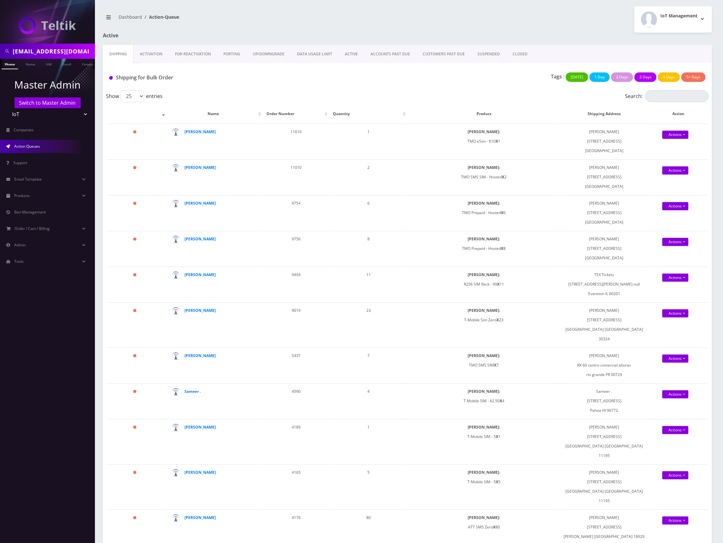
click at [121, 55] on link "Shipping" at bounding box center [118, 54] width 31 height 18
click at [33, 146] on span "Action Queues" at bounding box center [27, 146] width 26 height 5
